Goal: Task Accomplishment & Management: Manage account settings

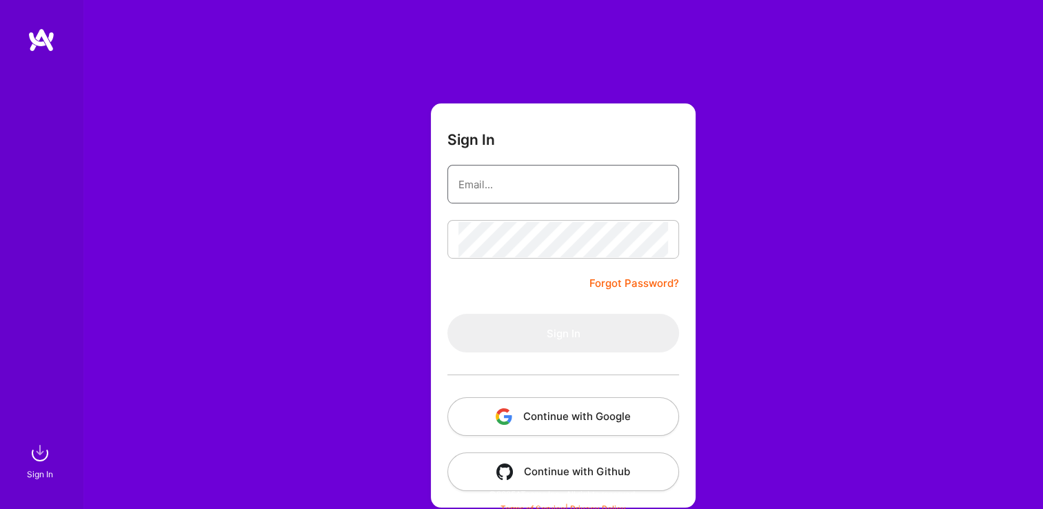
click at [510, 186] on input "email" at bounding box center [564, 184] width 210 height 35
type input "[EMAIL_ADDRESS][DOMAIN_NAME]"
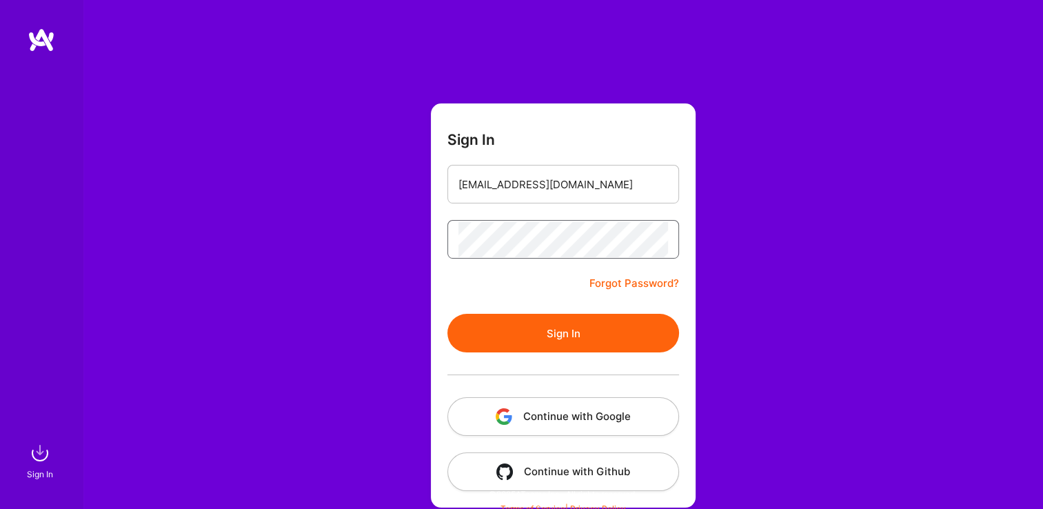
click at [448, 314] on button "Sign In" at bounding box center [564, 333] width 232 height 39
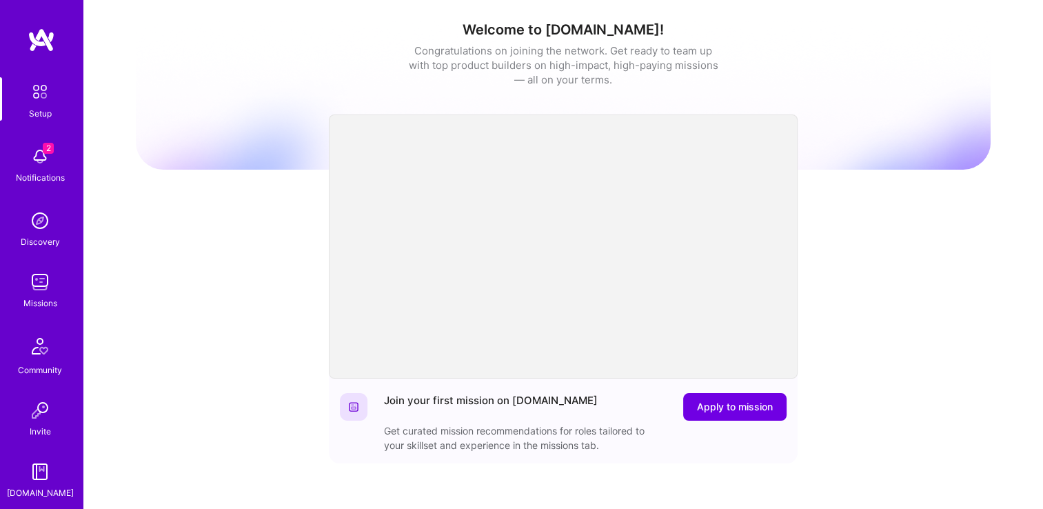
click at [41, 290] on img at bounding box center [40, 282] width 28 height 28
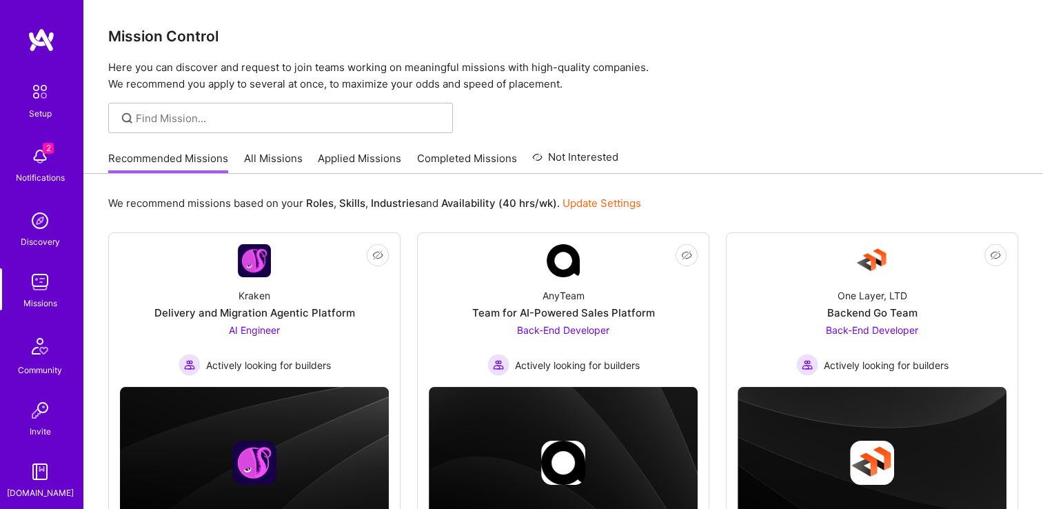
click at [272, 155] on link "All Missions" at bounding box center [273, 162] width 59 height 23
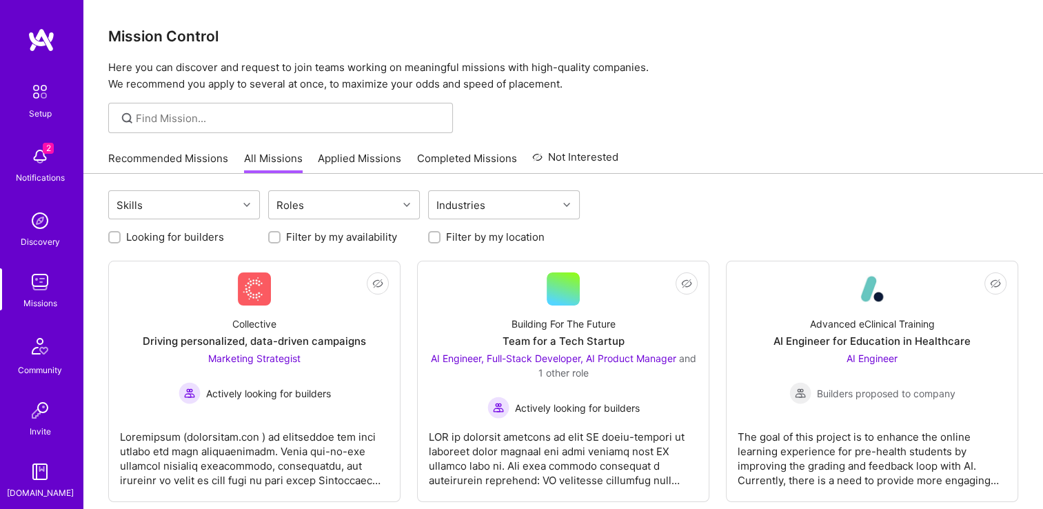
click at [357, 161] on link "Applied Missions" at bounding box center [359, 162] width 83 height 23
